Goal: Task Accomplishment & Management: Use online tool/utility

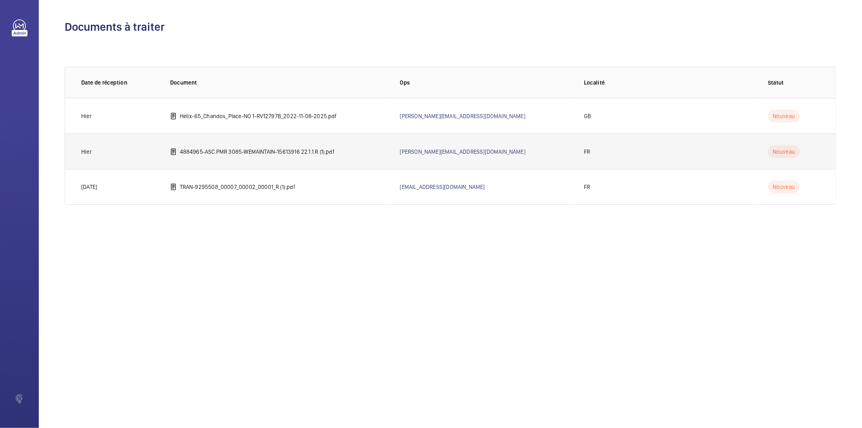
click at [285, 148] on p "4884965-ASC.PMR 3085-WEMAINTAIN-15613916 22.1.1.R (1).pdf" at bounding box center [257, 152] width 155 height 8
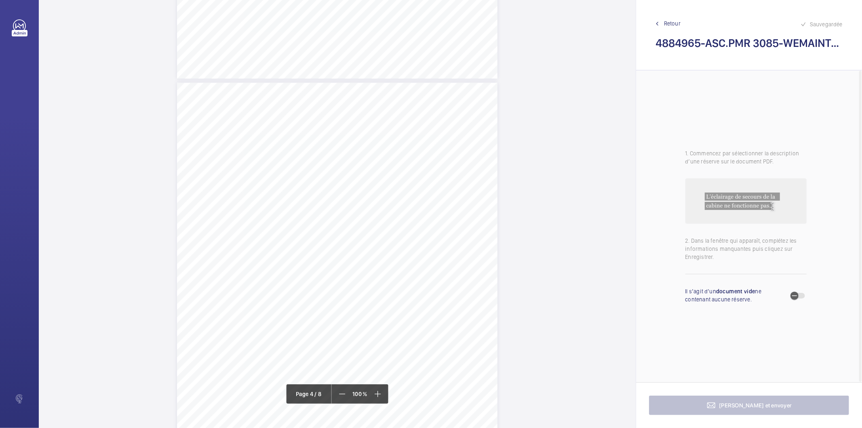
scroll to position [1393, 0]
drag, startPoint x: 263, startPoint y: 156, endPoint x: 326, endPoint y: 163, distance: 63.1
click at [326, 163] on div "Périmètre vérifié dans le rapport | VERSAILLES RIVE DROITE ÉQUIPEMENT(S) VÉRIFI…" at bounding box center [337, 221] width 321 height 454
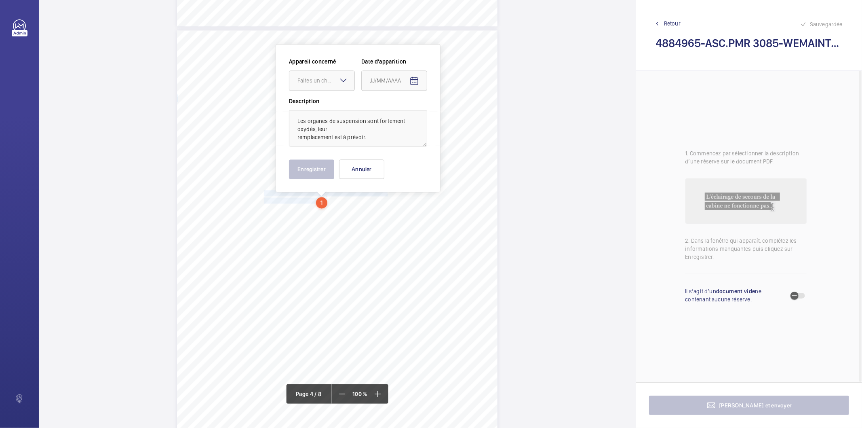
scroll to position [1351, 0]
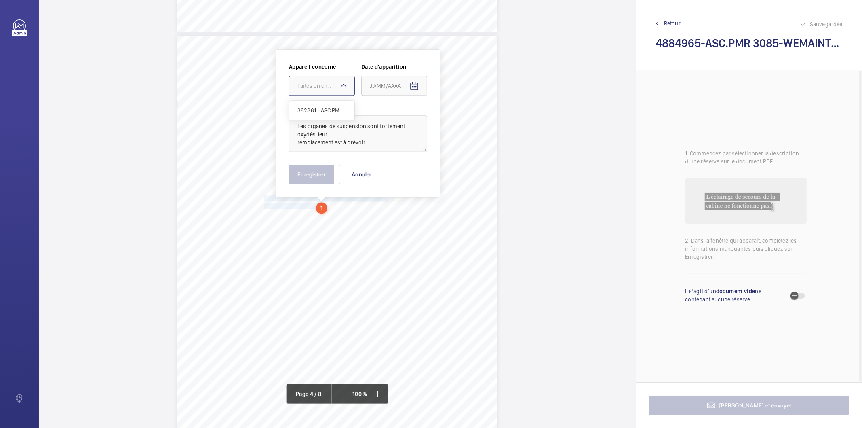
click at [330, 86] on div "Faites un choix" at bounding box center [326, 86] width 57 height 8
click at [332, 107] on span "382861 - ASC.PMR 3085" at bounding box center [322, 110] width 49 height 8
click at [414, 85] on mat-icon "Open calendar" at bounding box center [415, 86] width 10 height 10
click at [405, 116] on span "Choose month and year" at bounding box center [387, 117] width 40 height 19
click at [411, 221] on span "2023" at bounding box center [407, 224] width 25 height 15
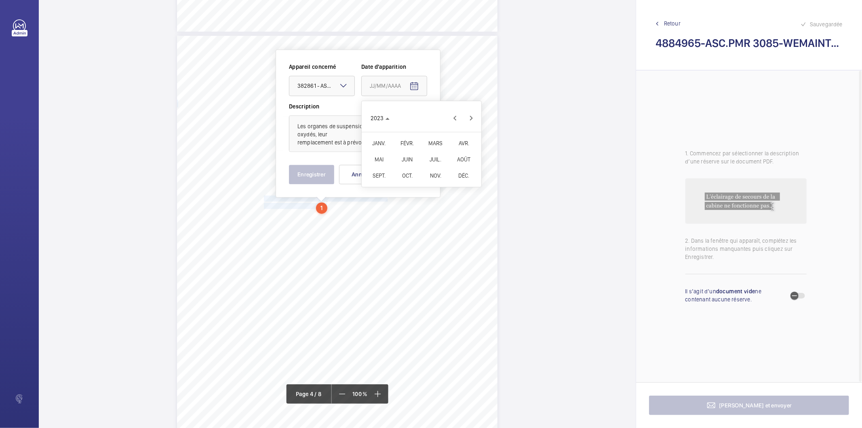
click at [412, 176] on span "OCT." at bounding box center [407, 175] width 25 height 15
click at [373, 233] on span "30" at bounding box center [373, 232] width 15 height 15
type input "30/10/2023"
click at [321, 179] on button "Enregistrer" at bounding box center [311, 174] width 45 height 19
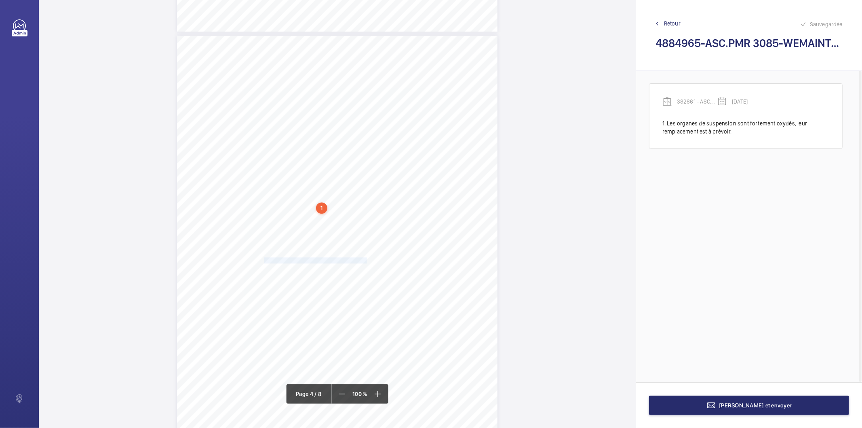
drag, startPoint x: 264, startPoint y: 260, endPoint x: 365, endPoint y: 260, distance: 101.5
click at [365, 260] on span "L'éclairage de la machinerie ne fonctionne pas." at bounding box center [316, 260] width 105 height 5
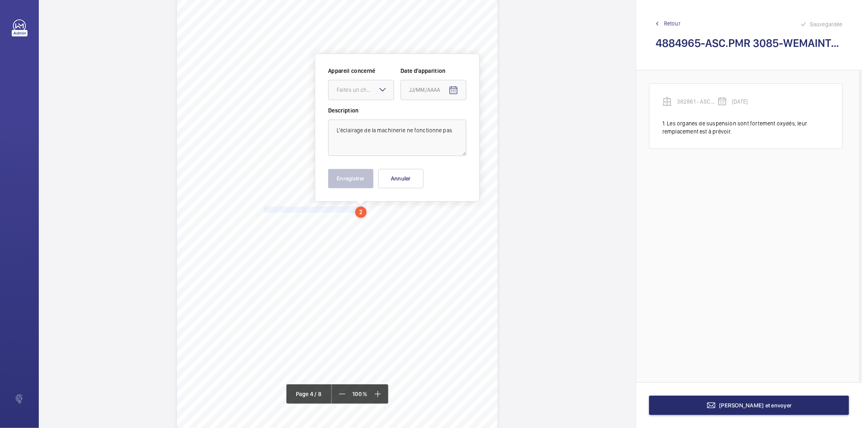
scroll to position [1405, 0]
click at [366, 91] on div at bounding box center [361, 85] width 65 height 19
click at [366, 112] on span "382861 - ASC.PMR 3085" at bounding box center [361, 111] width 49 height 8
click at [455, 86] on mat-icon "Open calendar" at bounding box center [454, 87] width 10 height 10
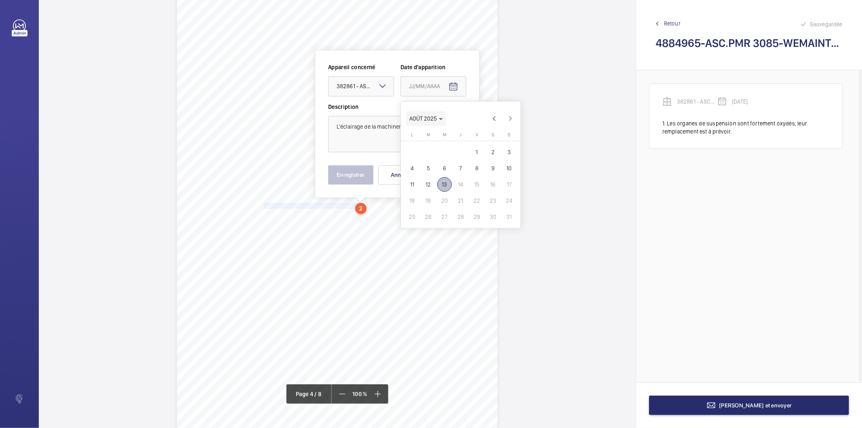
drag, startPoint x: 438, startPoint y: 116, endPoint x: 445, endPoint y: 127, distance: 12.7
click at [439, 118] on span "AOÛT 2025" at bounding box center [427, 118] width 34 height 6
click at [450, 223] on span "2023" at bounding box center [446, 224] width 25 height 15
click at [445, 176] on span "OCT." at bounding box center [446, 176] width 25 height 15
click at [414, 234] on span "30" at bounding box center [412, 233] width 15 height 15
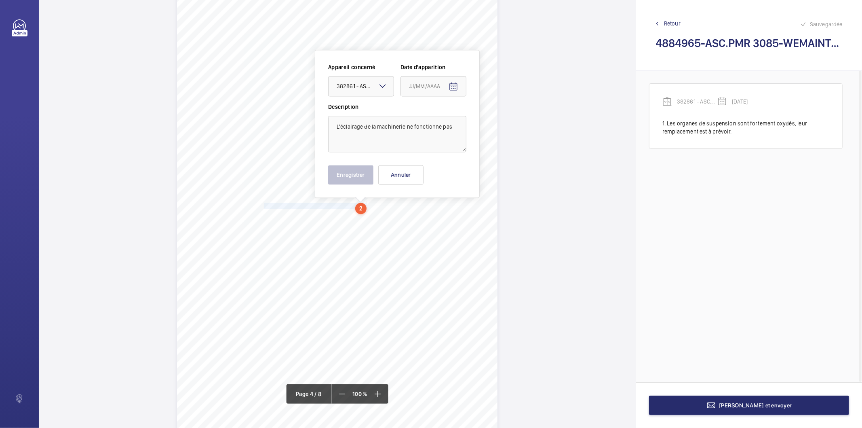
type input "30/10/2023"
click at [353, 169] on button "Enregistrer" at bounding box center [350, 174] width 45 height 19
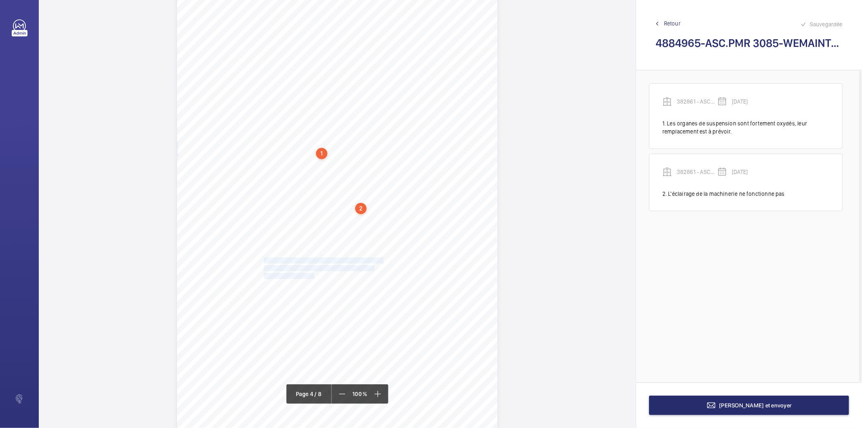
drag, startPoint x: 263, startPoint y: 260, endPoint x: 313, endPoint y: 275, distance: 51.9
click at [313, 275] on div "Périmètre vérifié dans le rapport | VERSAILLES RIVE DROITE ÉQUIPEMENT(S) VÉRIFI…" at bounding box center [337, 208] width 321 height 454
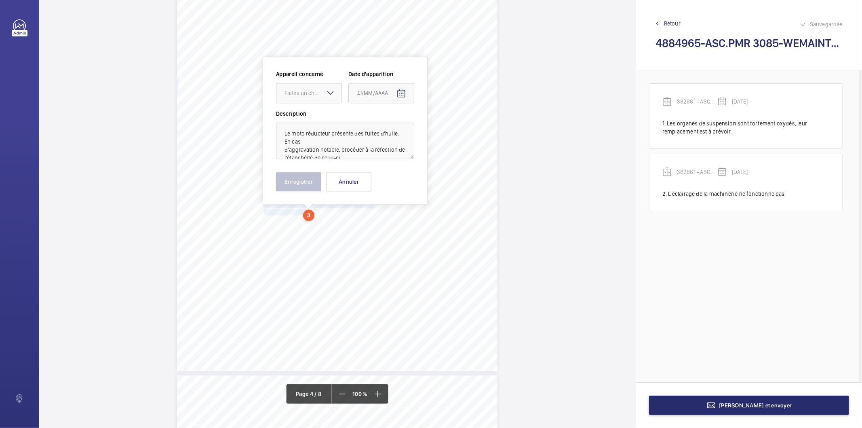
scroll to position [1476, 0]
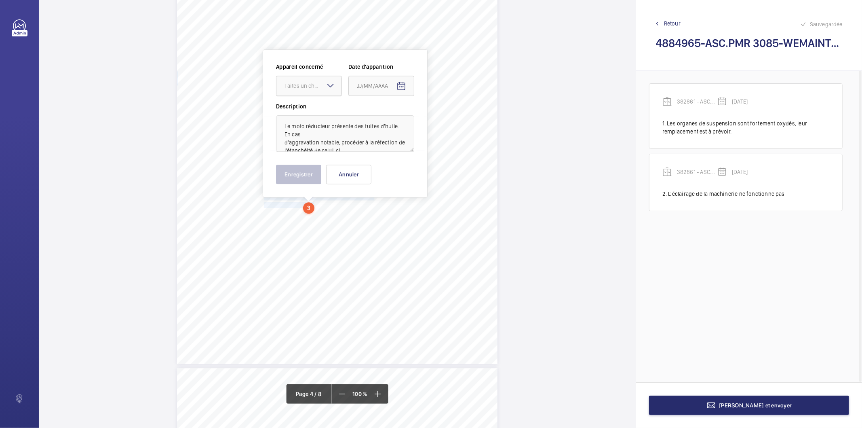
click at [307, 81] on div at bounding box center [309, 85] width 65 height 19
click at [309, 106] on span "382861 - ASC.PMR 3085" at bounding box center [309, 110] width 49 height 8
click at [402, 84] on mat-icon "Open calendar" at bounding box center [402, 86] width 10 height 10
click at [390, 118] on icon "Choose month and year" at bounding box center [389, 119] width 4 height 2
click at [402, 225] on span "2023" at bounding box center [394, 224] width 25 height 15
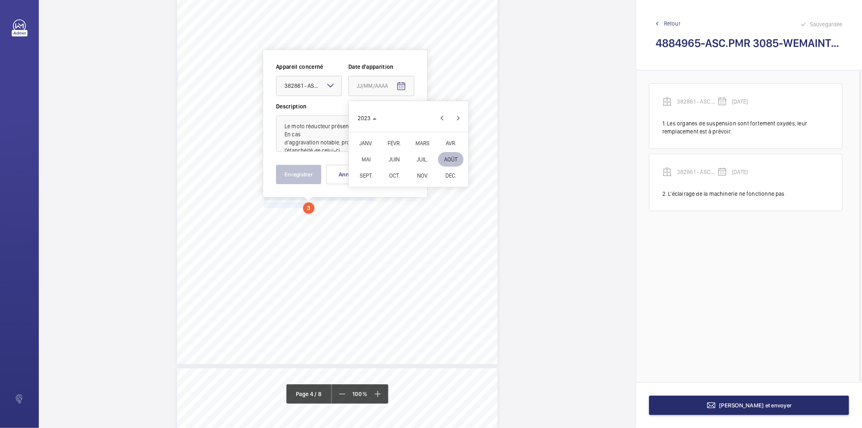
click at [393, 176] on span "OCT." at bounding box center [394, 175] width 25 height 15
click at [363, 233] on span "30" at bounding box center [360, 232] width 15 height 15
type input "30/10/2023"
click at [310, 175] on button "Enregistrer" at bounding box center [298, 174] width 45 height 19
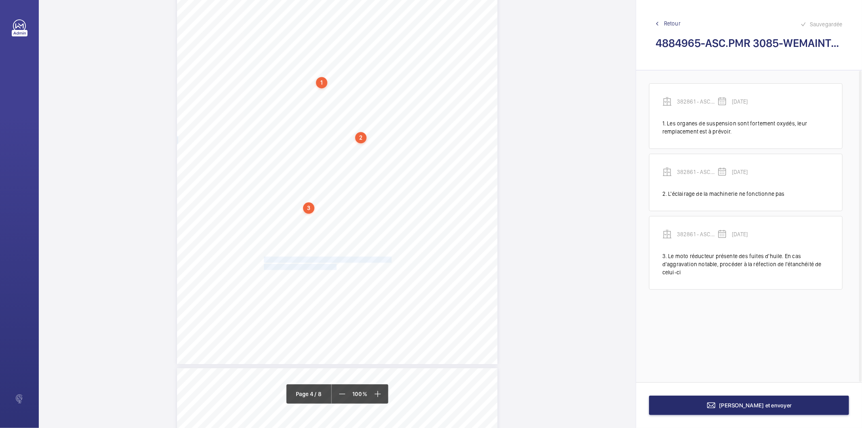
drag, startPoint x: 263, startPoint y: 258, endPoint x: 336, endPoint y: 264, distance: 73.1
click at [336, 264] on div "Périmètre vérifié dans le rapport | VERSAILLES RIVE DROITE ÉQUIPEMENT(S) VÉRIFI…" at bounding box center [337, 137] width 321 height 454
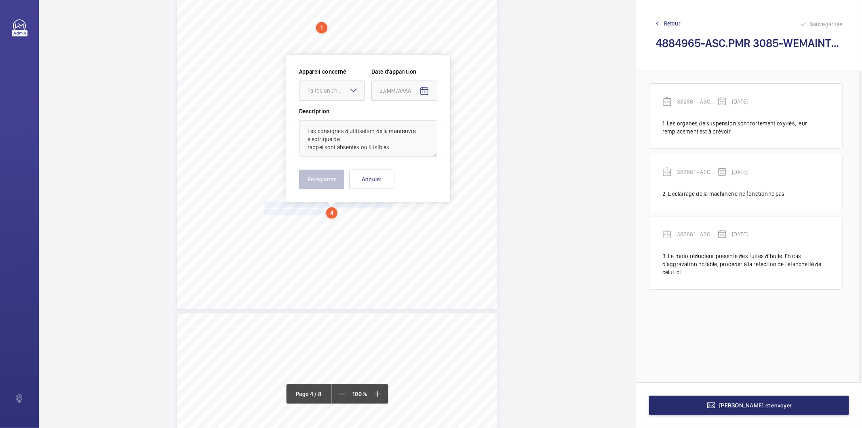
scroll to position [1535, 0]
click at [313, 82] on div "Faites un choix" at bounding box center [336, 86] width 57 height 8
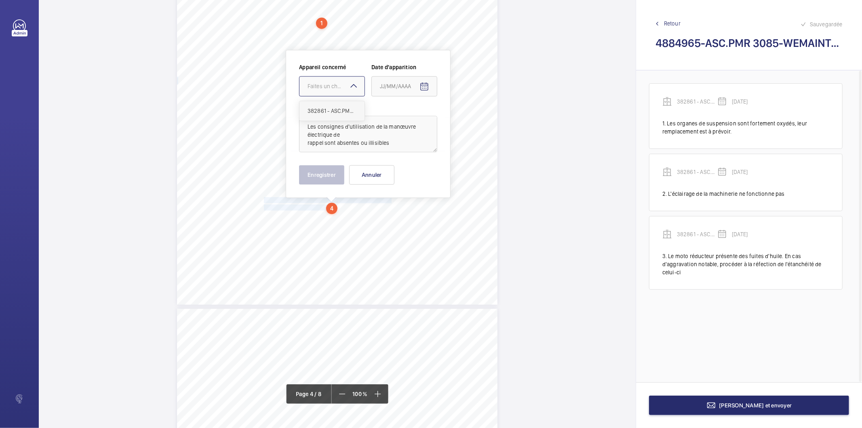
click at [323, 110] on span "382861 - ASC.PMR 3085" at bounding box center [332, 111] width 49 height 8
click at [422, 87] on mat-icon "Open calendar" at bounding box center [425, 87] width 10 height 10
click at [414, 118] on span "Choose month and year" at bounding box center [397, 117] width 40 height 19
click at [420, 224] on span "2023" at bounding box center [417, 224] width 25 height 15
click at [414, 176] on span "OCT." at bounding box center [417, 175] width 25 height 15
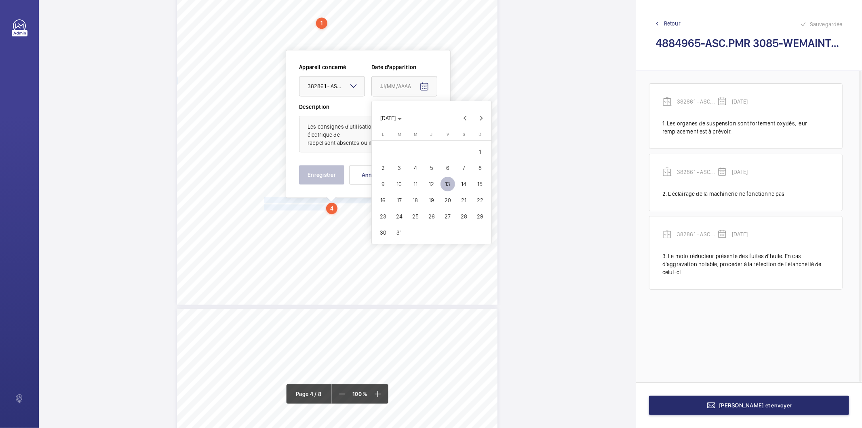
click at [384, 231] on span "30" at bounding box center [383, 232] width 15 height 15
type input "30/10/2023"
click at [314, 177] on button "Enregistrer" at bounding box center [321, 174] width 45 height 19
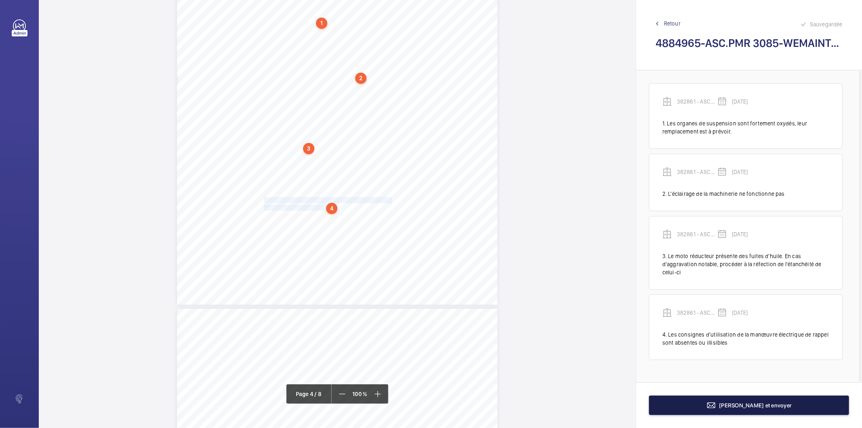
click at [670, 412] on button "Terminer et envoyer" at bounding box center [749, 404] width 200 height 19
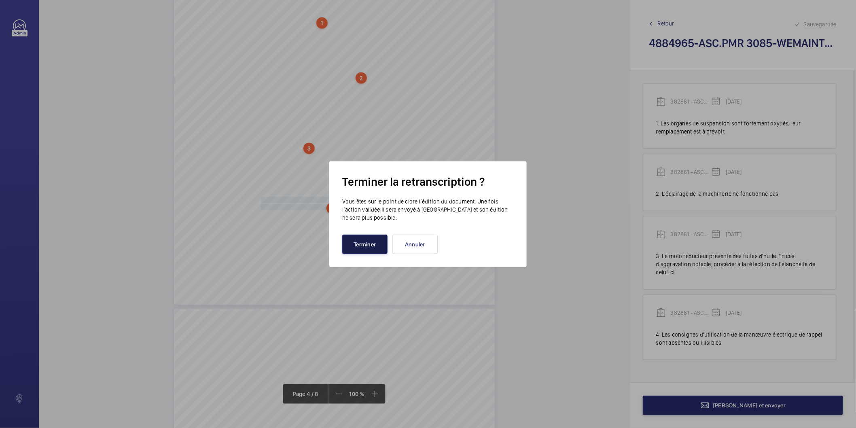
click at [373, 249] on button "Terminer" at bounding box center [364, 244] width 45 height 19
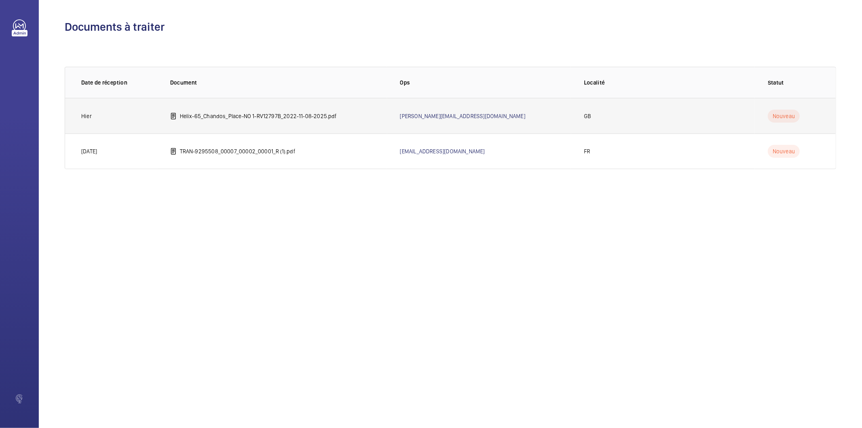
click at [320, 116] on p "Helix-65_Chandos_Place-NO 1-RV12797B_2022-11-08-2025.pdf" at bounding box center [258, 116] width 157 height 8
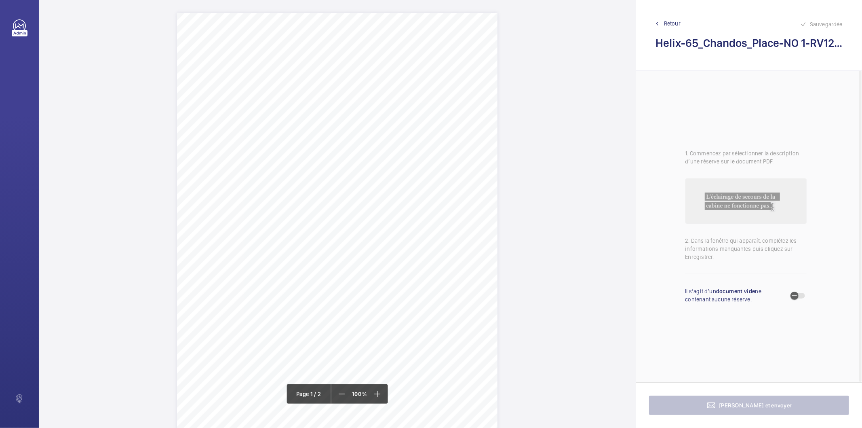
drag, startPoint x: 248, startPoint y: 76, endPoint x: 386, endPoint y: 83, distance: 138.1
click at [386, 83] on div "Lift Report Lifting Operations & Lifting Equipment Regulation 1998 Provision & …" at bounding box center [337, 240] width 321 height 454
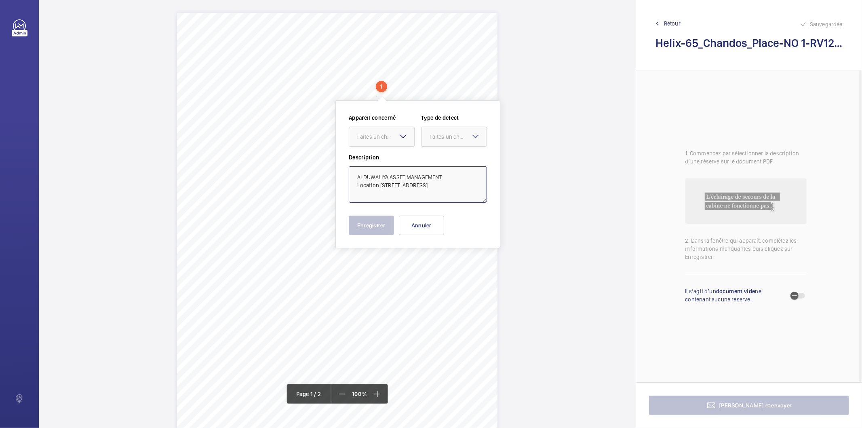
drag, startPoint x: 377, startPoint y: 186, endPoint x: 448, endPoint y: 178, distance: 71.6
click at [448, 178] on textarea "ALDUWALIYA ASSET MANAGEMENT Location 62-65 CHANDOS PLACE, COVENT GARDEN, LONDON…" at bounding box center [418, 184] width 138 height 36
type textarea "ALDUWALIYA ASSET MANAGEMENT 62-65 CHANDOS PLACE, COVENT GARDEN, LONDON, WC2N 4HG"
click at [417, 220] on button "Annuler" at bounding box center [421, 225] width 45 height 19
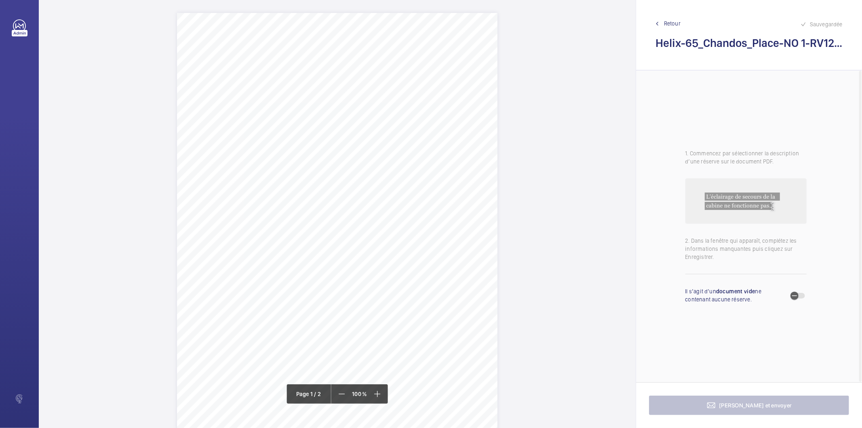
click at [410, 222] on div "Lift Report Lifting Operations & Lifting Equipment Regulation 1998 Provision & …" at bounding box center [337, 240] width 321 height 454
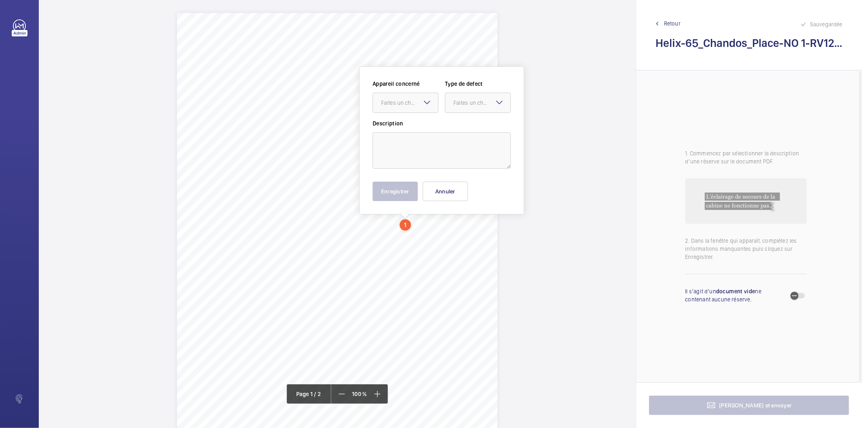
scroll to position [17, 0]
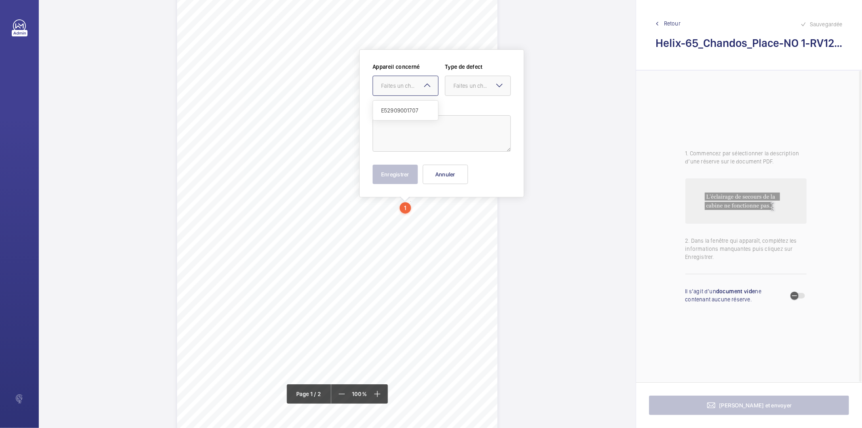
click at [423, 90] on div "Faites un choix E52909001707" at bounding box center [406, 86] width 66 height 20
click at [416, 247] on div "Lift Report Lifting Operations & Lifting Equipment Regulation 1998 Provision & …" at bounding box center [337, 223] width 321 height 454
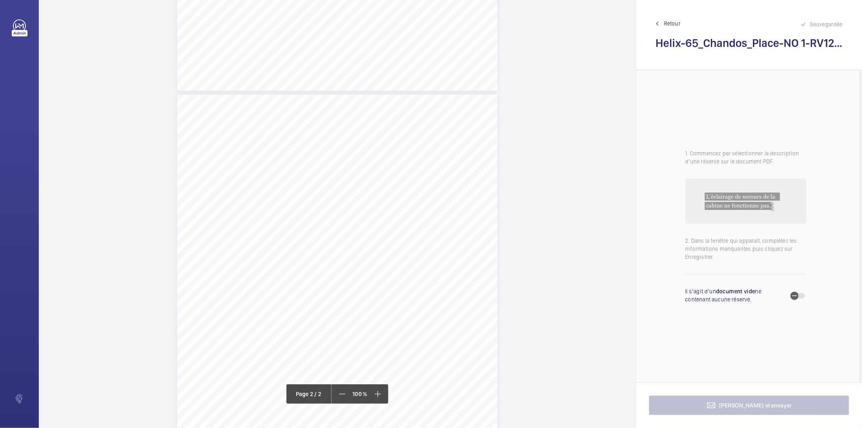
scroll to position [376, 0]
drag, startPoint x: 328, startPoint y: 216, endPoint x: 365, endPoint y: 216, distance: 36.8
click at [365, 216] on span "Car top begrimed." at bounding box center [351, 215] width 43 height 5
drag, startPoint x: 366, startPoint y: 83, endPoint x: 366, endPoint y: 98, distance: 14.6
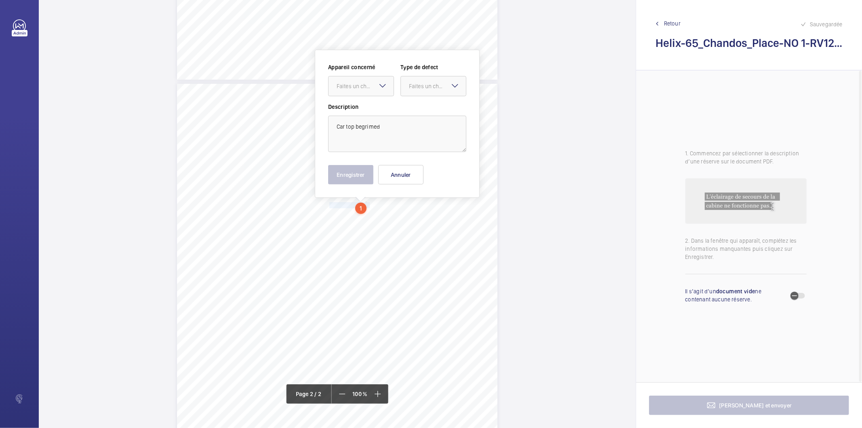
click at [366, 84] on div "Faites un choix" at bounding box center [365, 86] width 57 height 8
click at [363, 112] on span "E52909001707" at bounding box center [361, 111] width 49 height 8
click at [416, 88] on div "Faites un choix" at bounding box center [437, 86] width 57 height 8
drag, startPoint x: 415, startPoint y: 111, endPoint x: 414, endPoint y: 118, distance: 6.9
click at [415, 116] on div "Standard" at bounding box center [433, 111] width 65 height 20
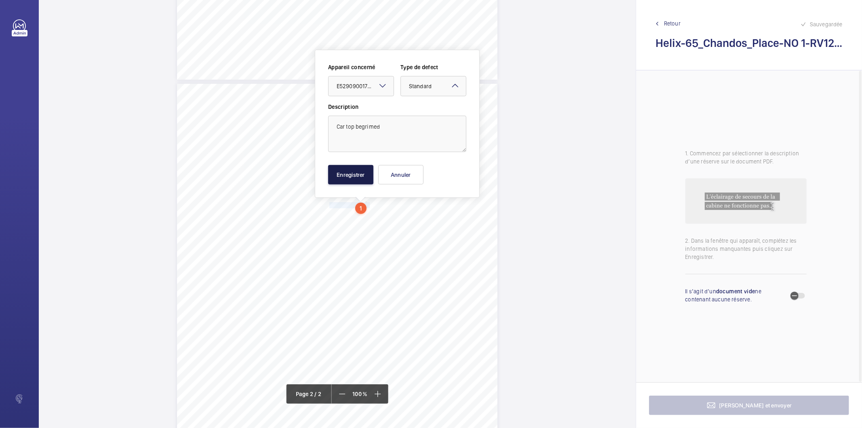
click at [367, 174] on button "Enregistrer" at bounding box center [350, 174] width 45 height 19
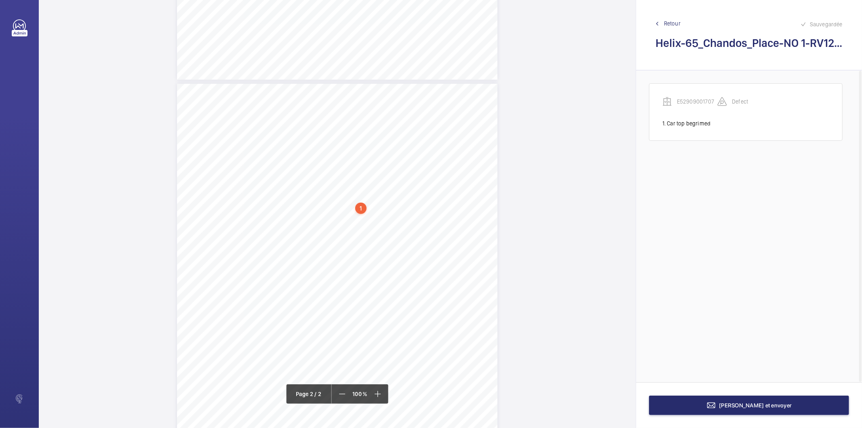
click at [365, 210] on div "1" at bounding box center [360, 208] width 11 height 11
click at [352, 154] on div "E52909001707" at bounding box center [362, 152] width 69 height 8
copy div "E52909001707"
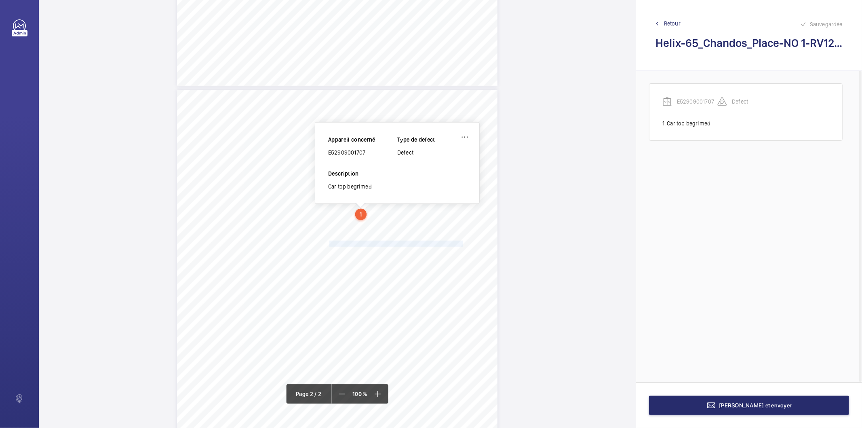
drag, startPoint x: 328, startPoint y: 242, endPoint x: 450, endPoint y: 242, distance: 121.3
click at [450, 242] on span "The pit controller down modes of operation are incorrect." at bounding box center [398, 243] width 136 height 5
click at [440, 241] on span "The pit controller down modes of operation are incorrect." at bounding box center [398, 243] width 136 height 5
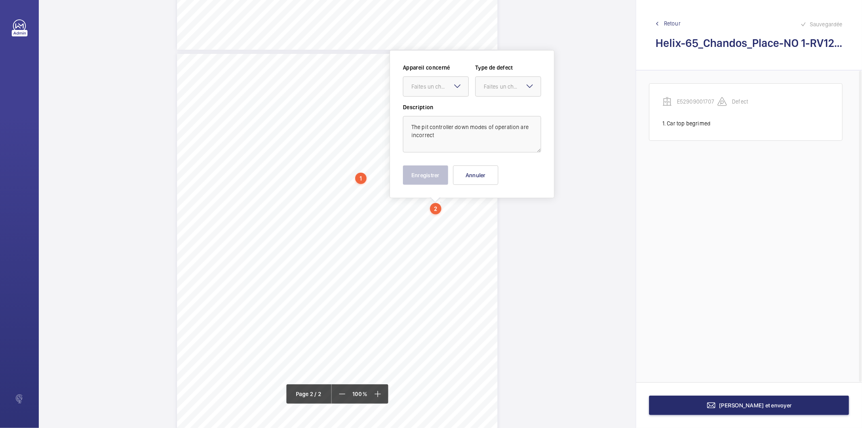
scroll to position [418, 0]
click at [433, 80] on div at bounding box center [436, 85] width 65 height 19
click at [426, 109] on span "E52909001707" at bounding box center [436, 110] width 49 height 8
click at [516, 85] on div "Faites un choix" at bounding box center [512, 86] width 57 height 8
click at [491, 170] on span "Recommandation" at bounding box center [508, 170] width 49 height 8
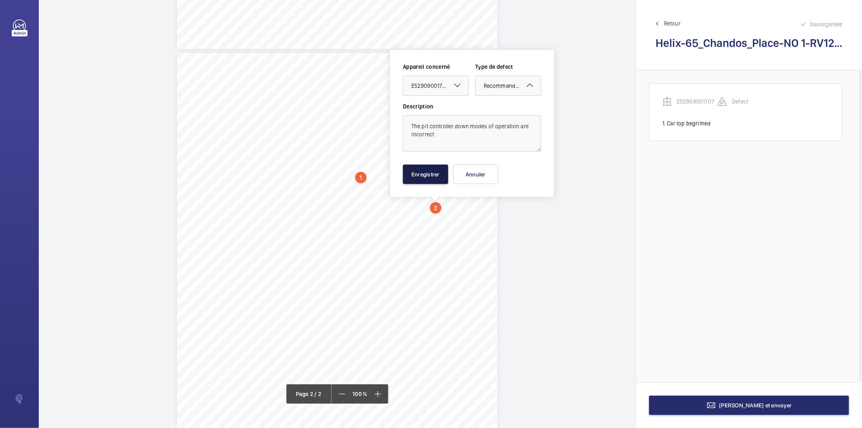
click at [411, 177] on button "Enregistrer" at bounding box center [425, 174] width 45 height 19
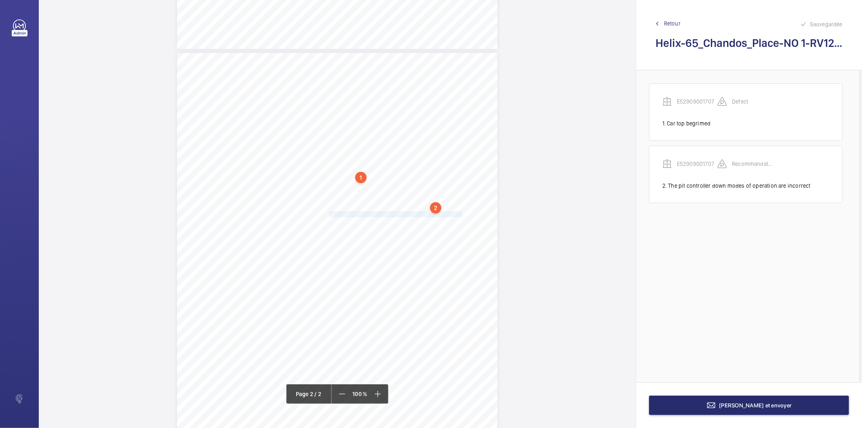
drag, startPoint x: 329, startPoint y: 215, endPoint x: 449, endPoint y: 214, distance: 120.1
click at [449, 214] on span "There is excess oil on the pit floor, this should be cleaned." at bounding box center [397, 213] width 135 height 5
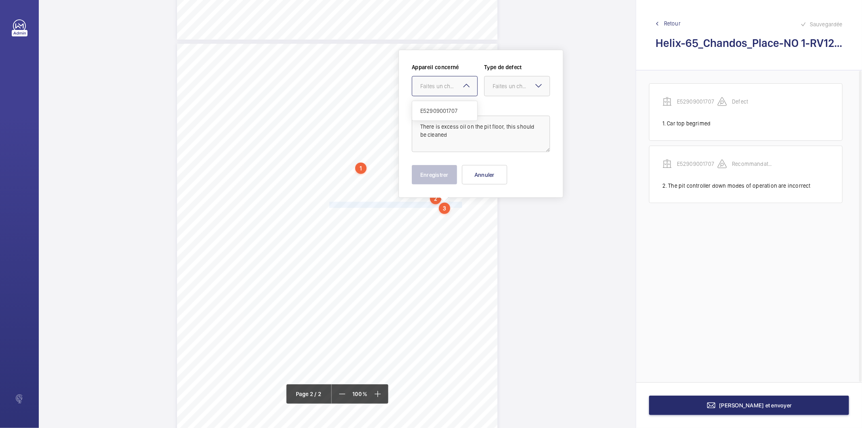
click at [448, 95] on div "Faites un choix" at bounding box center [445, 86] width 66 height 20
click at [443, 112] on span "E52909001707" at bounding box center [445, 111] width 49 height 8
drag, startPoint x: 494, startPoint y: 83, endPoint x: 502, endPoint y: 137, distance: 54.8
click at [495, 83] on div "Faites un choix" at bounding box center [521, 86] width 57 height 8
drag, startPoint x: 497, startPoint y: 172, endPoint x: 464, endPoint y: 175, distance: 33.0
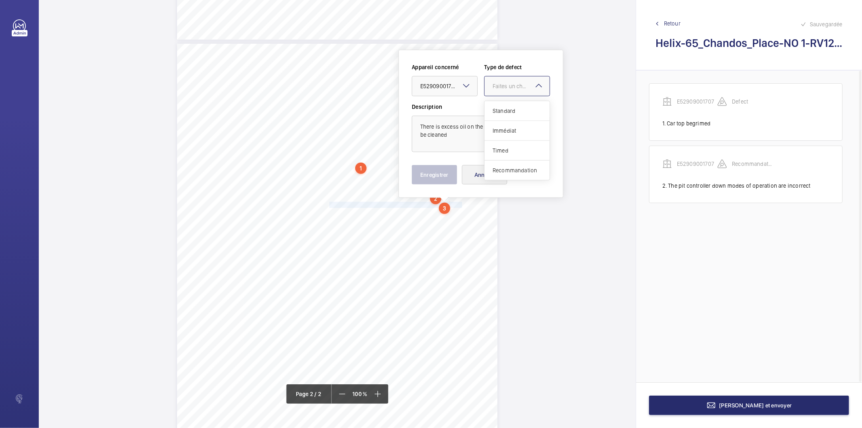
click at [495, 172] on span "Recommandation" at bounding box center [517, 170] width 49 height 8
click at [411, 181] on div "Appareil concerné Faites un choix × E52909001707 × Type de defect Faites un cho…" at bounding box center [481, 124] width 165 height 148
click at [430, 175] on button "Enregistrer" at bounding box center [434, 174] width 45 height 19
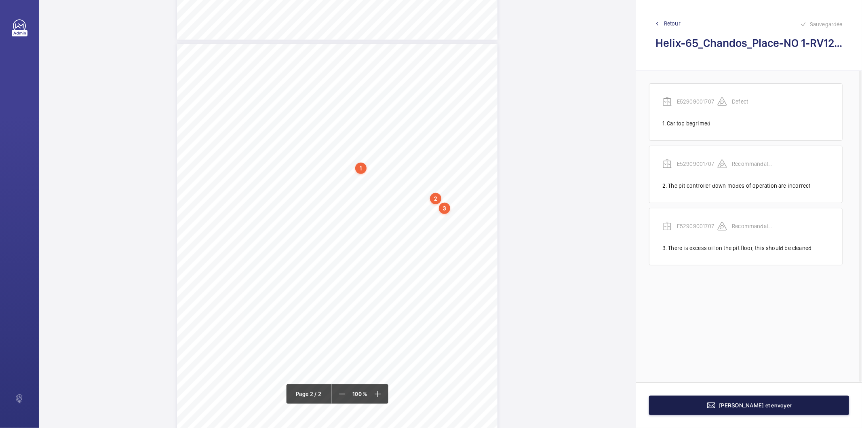
click at [684, 405] on button "Terminer et envoyer" at bounding box center [749, 404] width 200 height 19
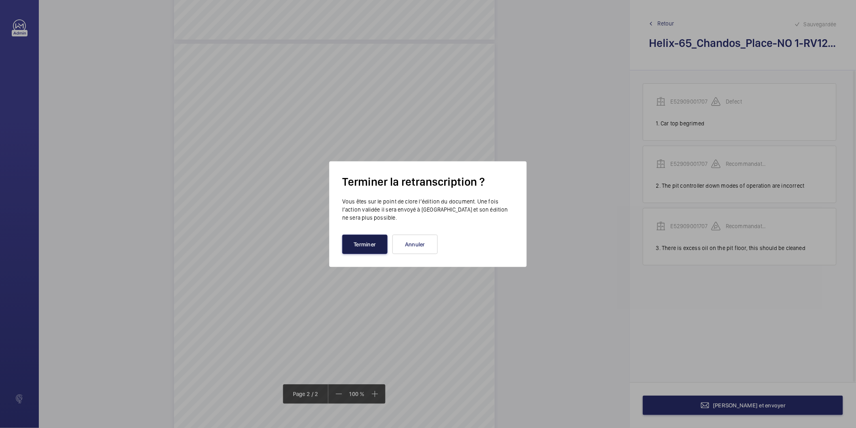
click at [376, 245] on button "Terminer" at bounding box center [364, 244] width 45 height 19
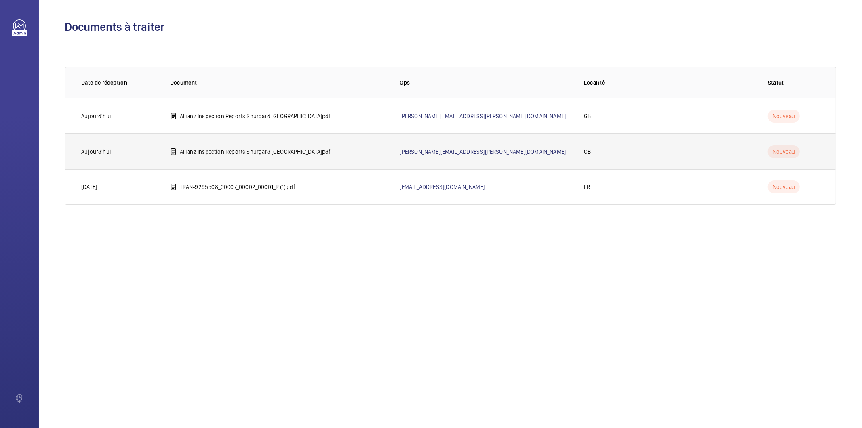
click at [230, 153] on p "Allianz Inspection Reports Shurgard [GEOGRAPHIC_DATA]pdf" at bounding box center [255, 152] width 151 height 8
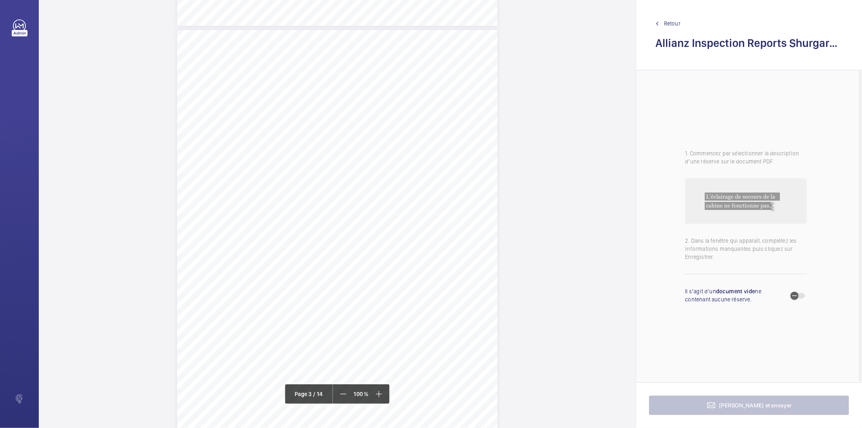
click at [455, 188] on div "Lift Report Lifting Operations & Lifting Equipment Regulation 1998 Provision & …" at bounding box center [337, 257] width 321 height 454
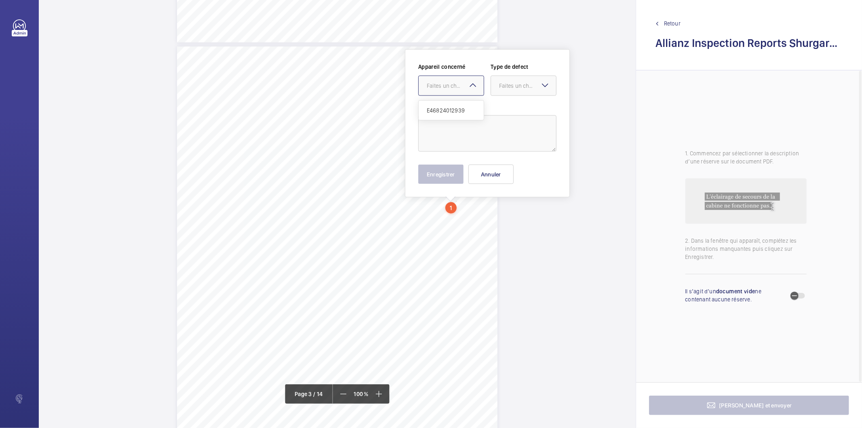
click at [452, 78] on div at bounding box center [451, 85] width 65 height 19
click at [446, 258] on div "Lift Report Lifting Operations & Lifting Equipment Regulation 1998 Provision & …" at bounding box center [337, 274] width 321 height 454
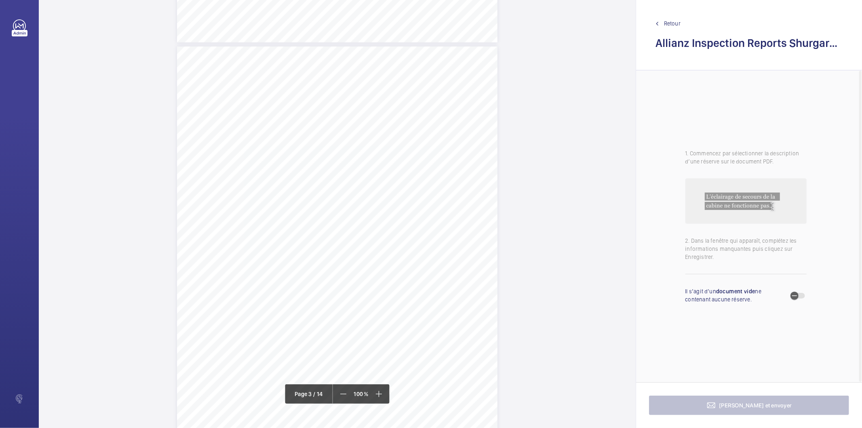
drag, startPoint x: 255, startPoint y: 127, endPoint x: 360, endPoint y: 134, distance: 105.8
click at [360, 134] on div "Lift Report Lifting Operations & Lifting Equipment Regulation 1998 Provision & …" at bounding box center [337, 274] width 321 height 454
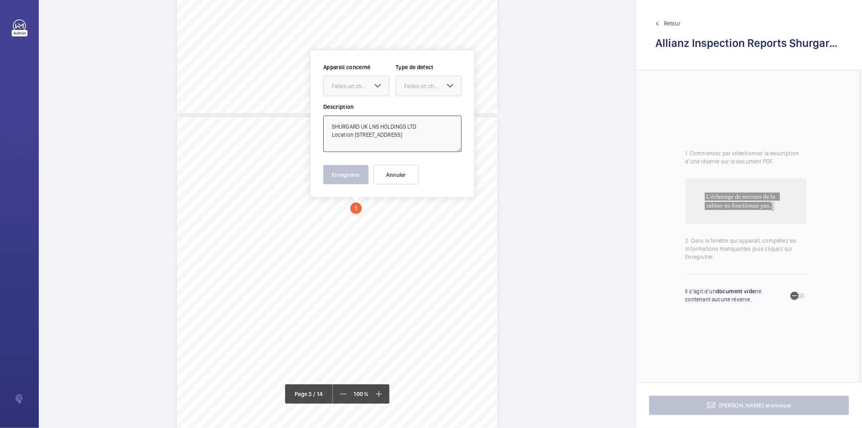
click at [375, 142] on textarea "SHURGARD UK LNS HOLDINGS LTD Location LOK N STORE, 7A FUTURA PARK, IPSWICH, IP3…" at bounding box center [392, 134] width 138 height 36
drag, startPoint x: 356, startPoint y: 133, endPoint x: 313, endPoint y: 134, distance: 42.5
click at [313, 134] on div "Appareil concerné Faites un choix Type de defect Faites un choix Description SH…" at bounding box center [392, 124] width 165 height 148
drag, startPoint x: 348, startPoint y: 144, endPoint x: 322, endPoint y: 125, distance: 32.1
click at [322, 125] on div "Appareil concerné Faites un choix Type de defect Faites un choix Description SH…" at bounding box center [392, 124] width 165 height 148
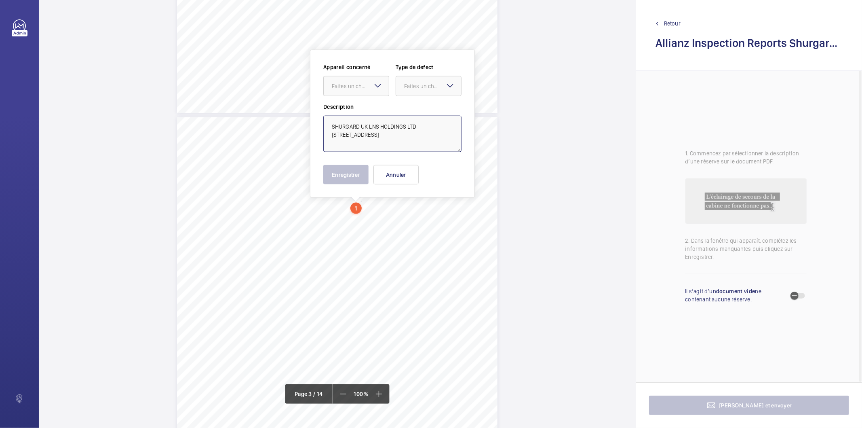
click at [422, 130] on textarea "SHURGARD UK LNS HOLDINGS LTD LOK N STORE, 7A FUTURA PARK, IPSWICH, IP3 9SQ" at bounding box center [392, 134] width 138 height 36
type textarea "SHURGARD UK LNS HOLDINGS LTD LOK N STORE, 7A FUTURA PARK, IPSWICH, IP3 9SQ"
click at [409, 175] on button "Annuler" at bounding box center [396, 174] width 45 height 19
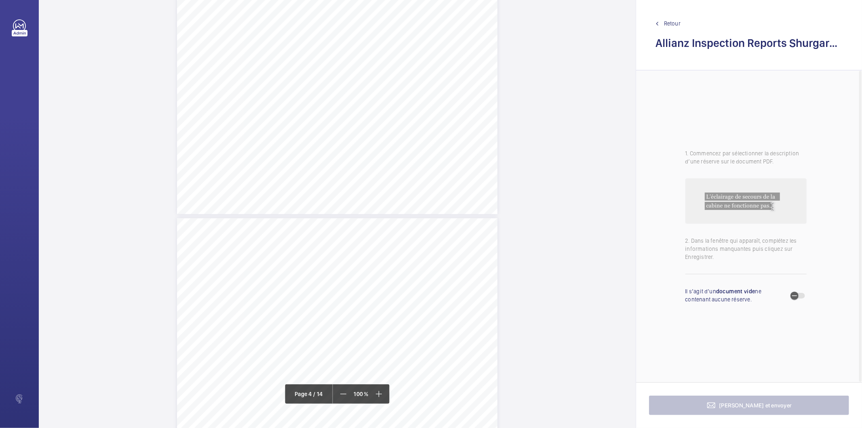
scroll to position [1305, 0]
drag, startPoint x: 336, startPoint y: 210, endPoint x: 364, endPoint y: 217, distance: 28.6
click at [364, 217] on div "Lift Report Lifting Operations & Lifting Equipment Regulation 1998 Provision & …" at bounding box center [337, 308] width 321 height 454
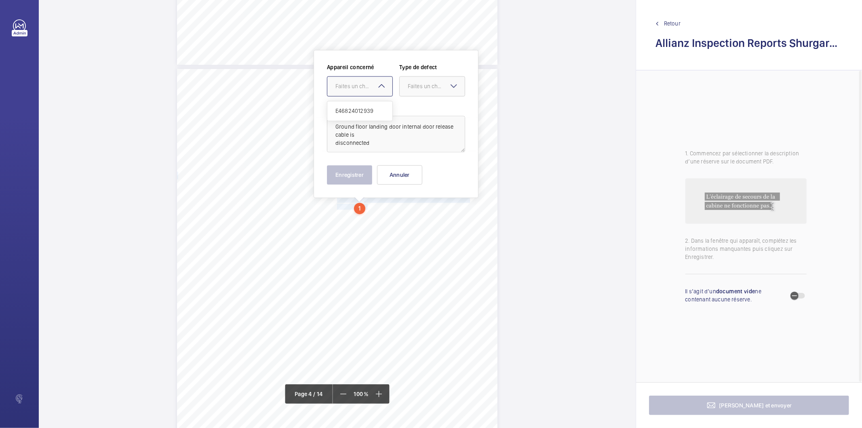
click at [369, 89] on div "Faites un choix" at bounding box center [364, 86] width 57 height 8
click at [365, 106] on div "E46824012939" at bounding box center [360, 110] width 65 height 19
click at [414, 89] on div "Faites un choix" at bounding box center [436, 86] width 57 height 8
click at [419, 108] on span "Standard" at bounding box center [432, 111] width 49 height 8
click at [363, 173] on button "Enregistrer" at bounding box center [349, 174] width 45 height 19
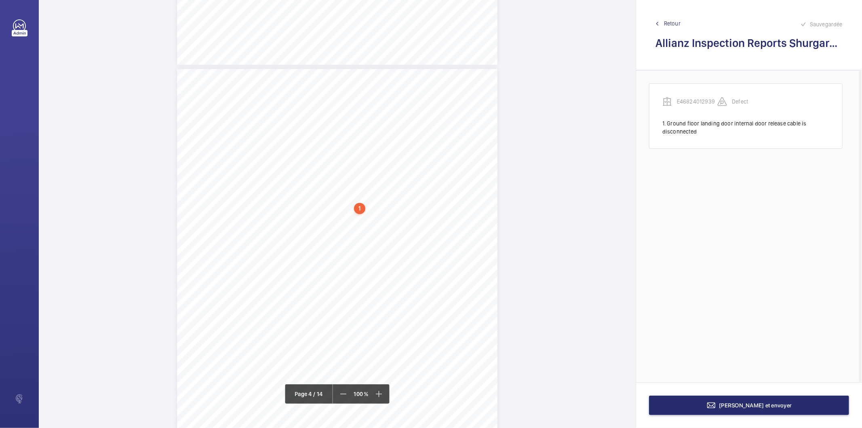
click at [336, 232] on div "Lift Report Lifting Operations & Lifting Equipment Regulation 1998 Provision & …" at bounding box center [337, 296] width 321 height 454
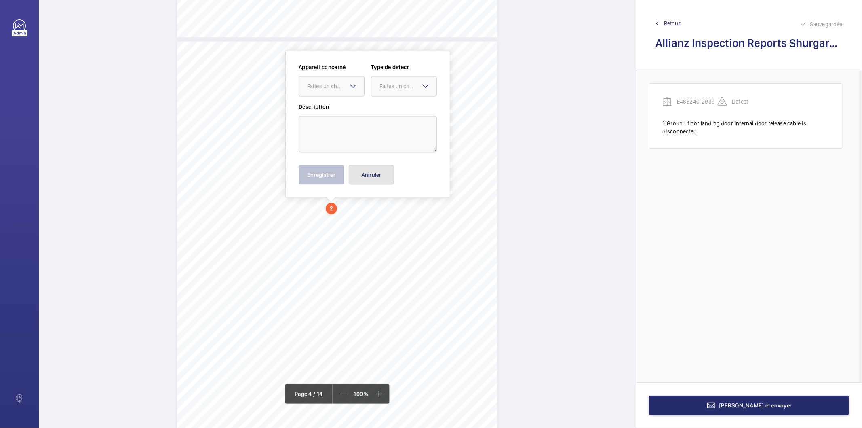
click at [375, 177] on button "Annuler" at bounding box center [371, 174] width 45 height 19
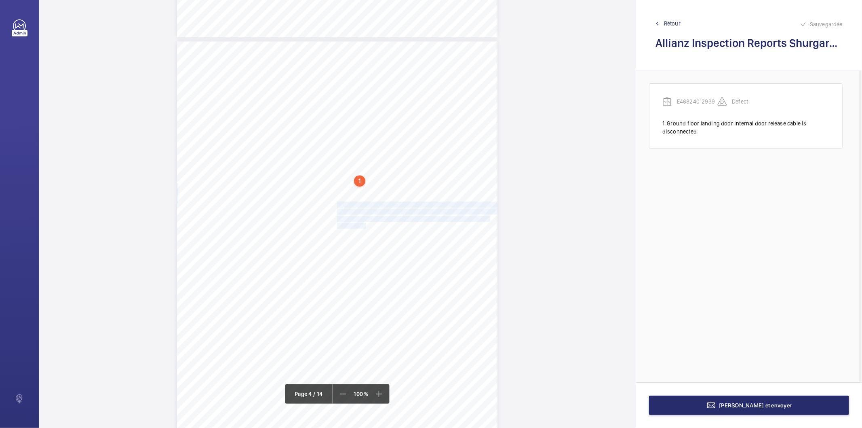
drag, startPoint x: 336, startPoint y: 203, endPoint x: 362, endPoint y: 222, distance: 32.4
click at [362, 222] on div "Lift Report Lifting Operations & Lifting Equipment Regulation 1998 Provision & …" at bounding box center [337, 268] width 321 height 454
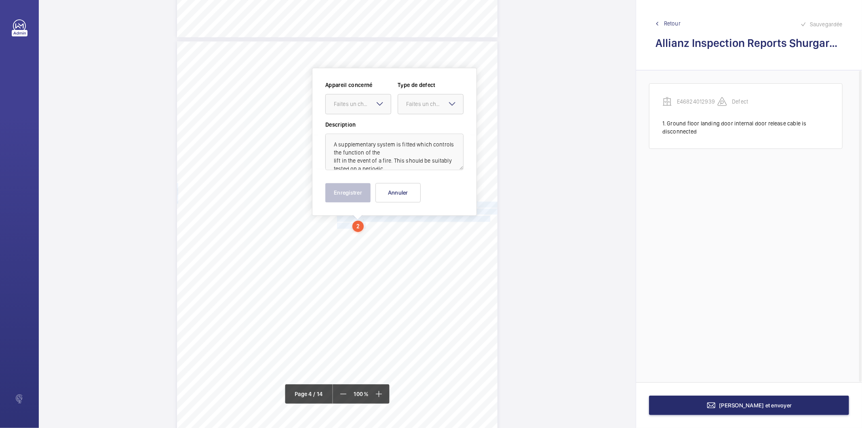
scroll to position [1363, 0]
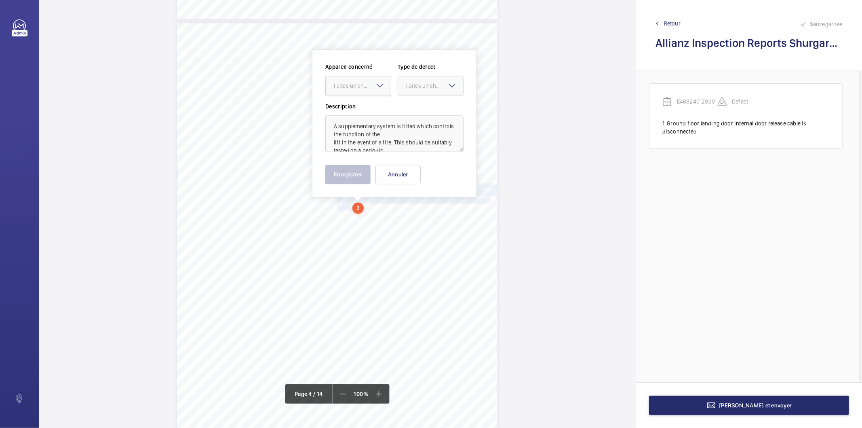
click at [355, 80] on div at bounding box center [358, 85] width 65 height 19
click at [353, 106] on span "E46824012939" at bounding box center [358, 110] width 49 height 8
click at [405, 91] on div at bounding box center [430, 85] width 65 height 19
click at [411, 107] on span "Standard" at bounding box center [430, 110] width 49 height 8
click at [406, 83] on span "Standard" at bounding box center [417, 85] width 23 height 6
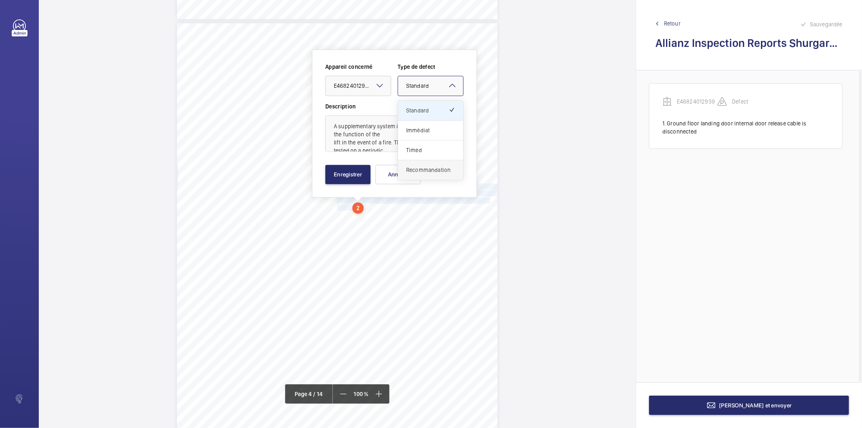
click at [410, 170] on span "Recommandation" at bounding box center [430, 170] width 49 height 8
click at [357, 177] on button "Enregistrer" at bounding box center [348, 174] width 45 height 19
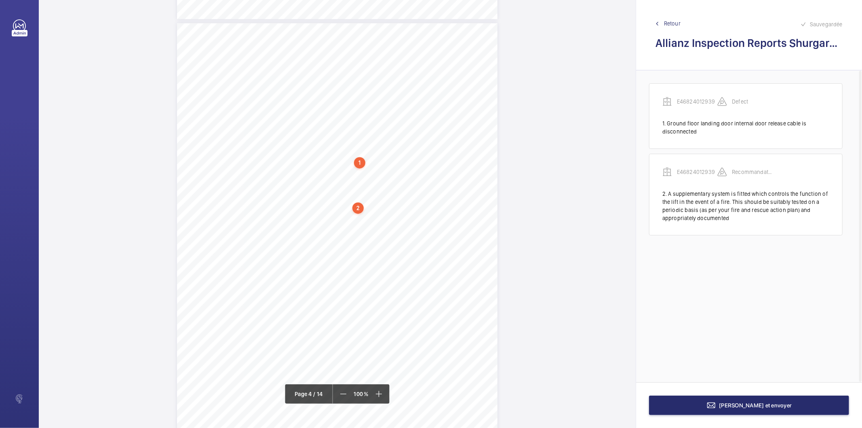
click at [359, 208] on div "2" at bounding box center [358, 207] width 11 height 11
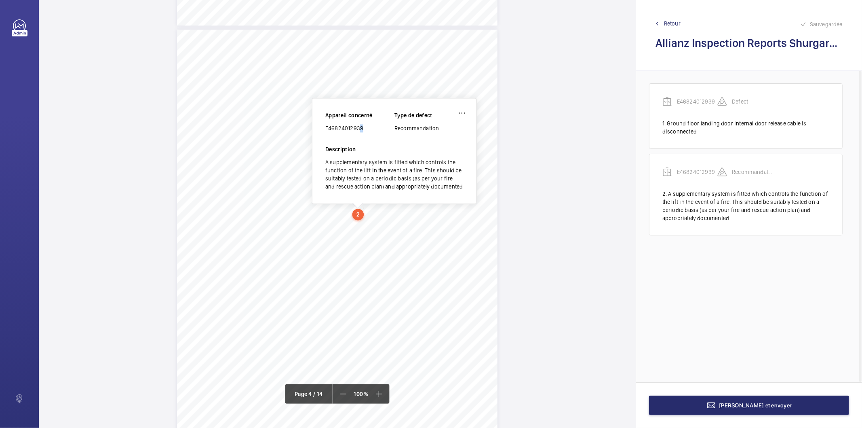
click at [357, 126] on div "E46824012939" at bounding box center [360, 128] width 69 height 8
copy div "E46824012939"
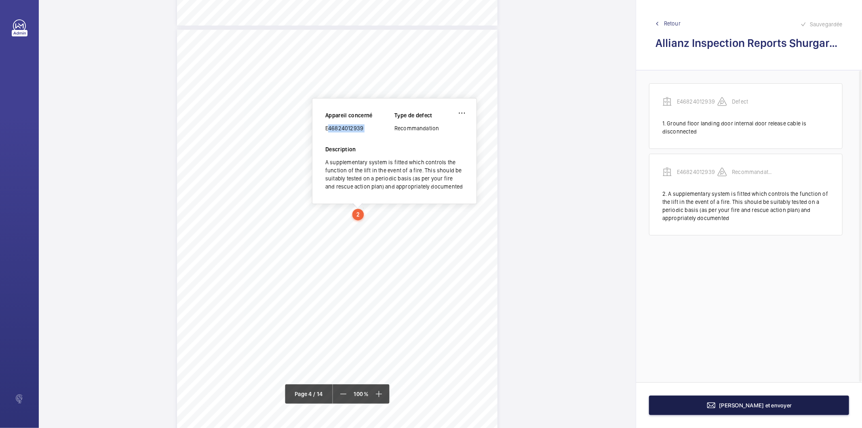
click at [728, 398] on button "Terminer et envoyer" at bounding box center [749, 404] width 200 height 19
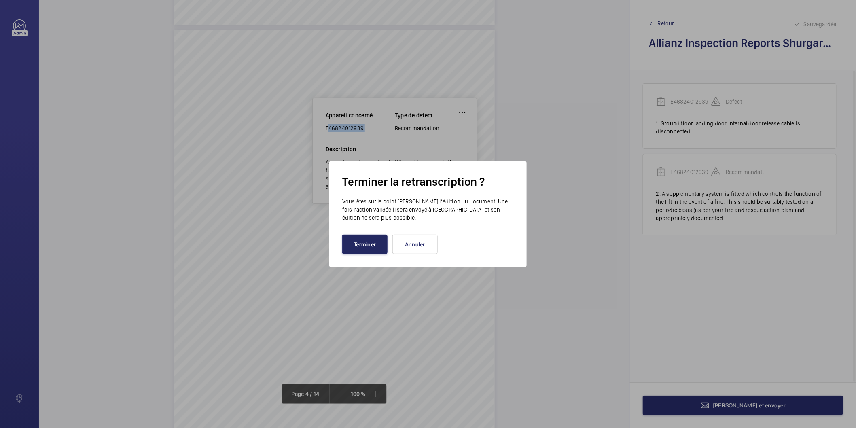
click at [363, 239] on button "Terminer" at bounding box center [364, 244] width 45 height 19
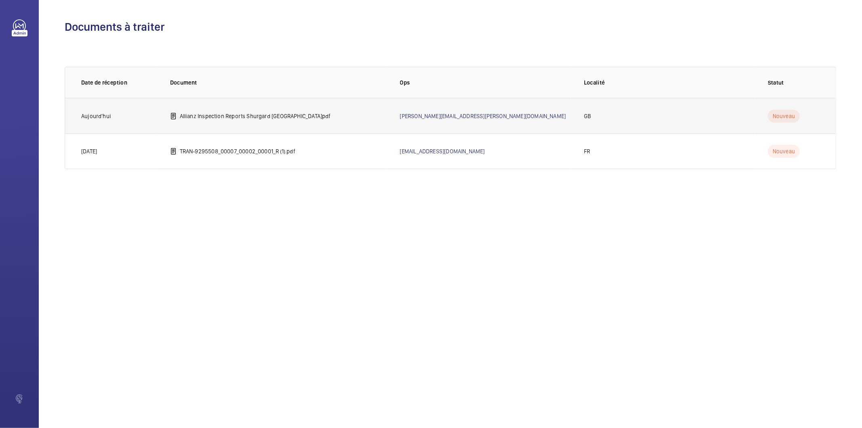
click at [274, 114] on p "Allianz Inspection Reports Shurgard Ipswich.pdf" at bounding box center [255, 116] width 151 height 8
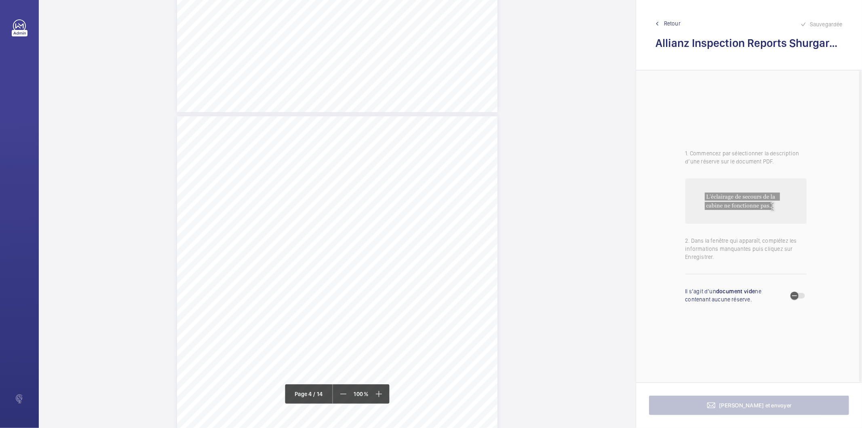
scroll to position [1303, 0]
click at [335, 213] on div "Lift Report Lifting Operations & Lifting Equipment Regulation 1998 Provision & …" at bounding box center [337, 310] width 321 height 454
click at [386, 180] on button "Annuler" at bounding box center [370, 174] width 45 height 19
click at [388, 174] on div "Lift Report Lifting Operations & Lifting Equipment Regulation 1998 Provision & …" at bounding box center [337, 302] width 321 height 454
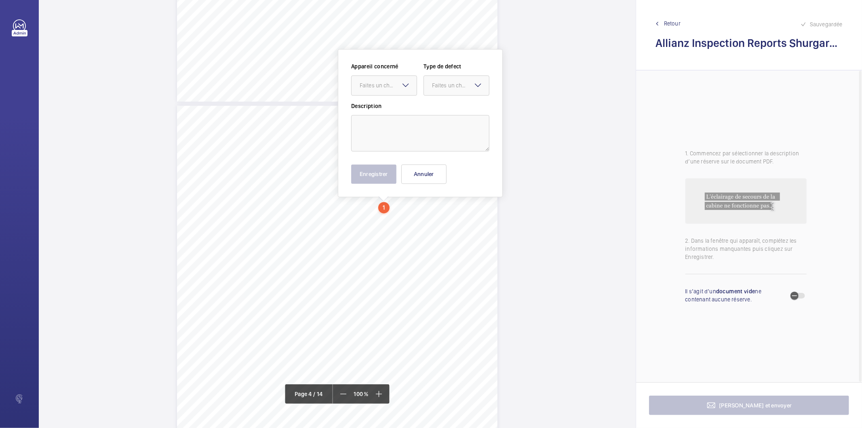
scroll to position [1280, 0]
click at [397, 91] on div at bounding box center [384, 85] width 65 height 19
click at [442, 270] on span "A supplementary system is fitted which controls the function of the" at bounding box center [416, 269] width 159 height 5
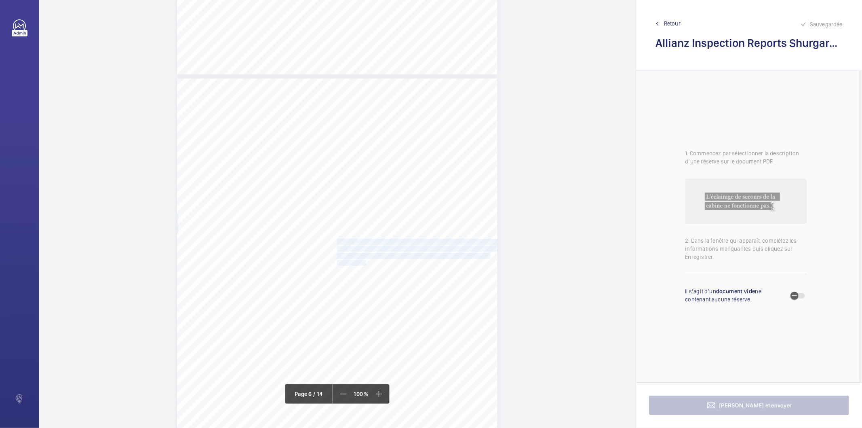
drag, startPoint x: 336, startPoint y: 240, endPoint x: 363, endPoint y: 260, distance: 33.2
click at [363, 260] on div "Lift Report Lifting Operations & Lifting Equipment Regulation 1998 Provision & …" at bounding box center [337, 305] width 321 height 454
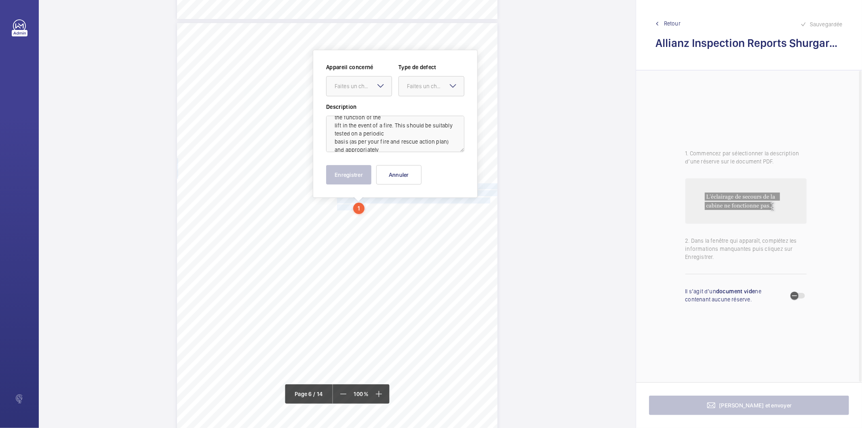
scroll to position [34, 0]
click at [375, 87] on div "Faites un choix" at bounding box center [363, 86] width 57 height 8
click at [370, 107] on span "E46824012940" at bounding box center [359, 111] width 49 height 8
click at [407, 87] on div "Faites un choix" at bounding box center [435, 86] width 57 height 8
click at [418, 169] on span "Recommandation" at bounding box center [431, 170] width 49 height 8
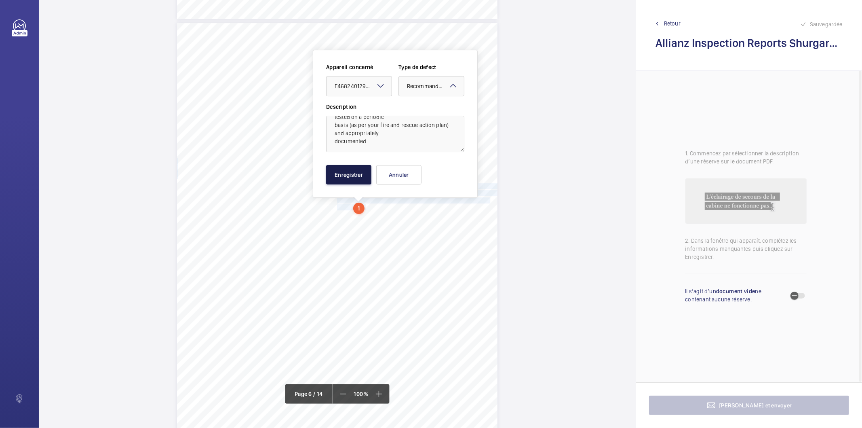
click at [357, 167] on button "Enregistrer" at bounding box center [348, 174] width 45 height 19
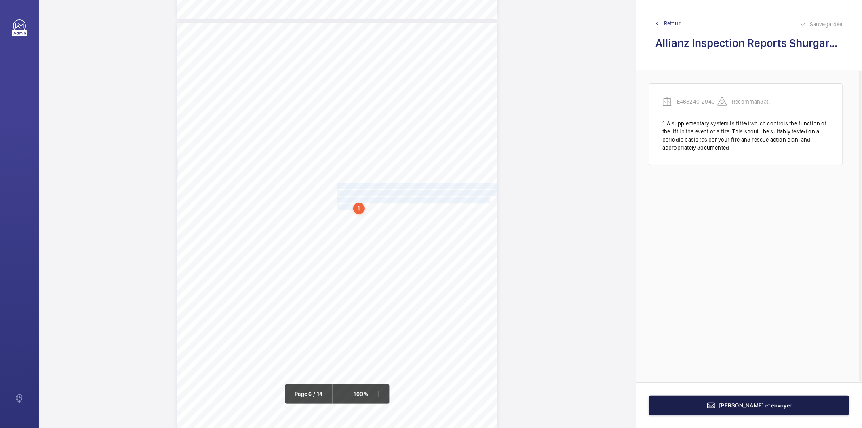
click at [742, 408] on span "Terminer et envoyer" at bounding box center [756, 405] width 73 height 6
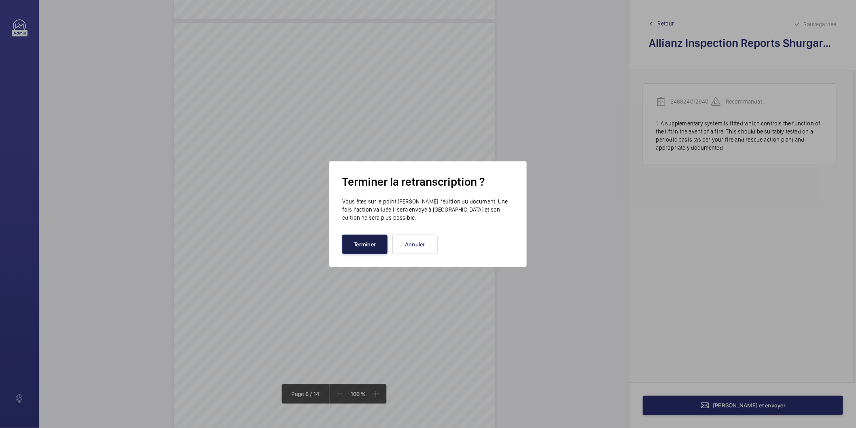
click at [377, 241] on button "Terminer" at bounding box center [364, 244] width 45 height 19
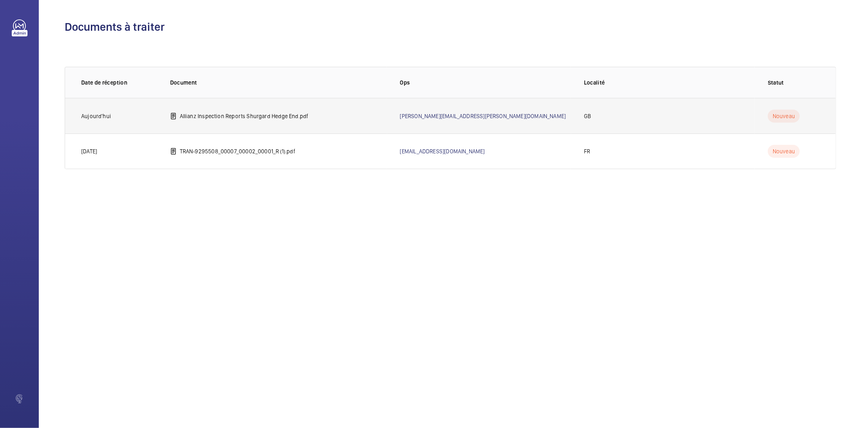
click at [310, 117] on td "Allianz Inspection Reports Shurgard Hedge End.pdf" at bounding box center [272, 116] width 230 height 36
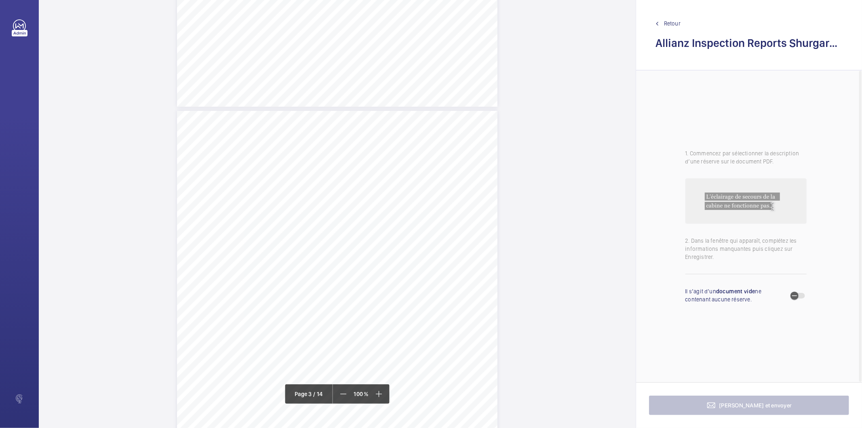
scroll to position [898, 0]
click at [397, 255] on span "lift in the event of a fire. This should be suitably tested on a periodic" at bounding box center [416, 253] width 159 height 5
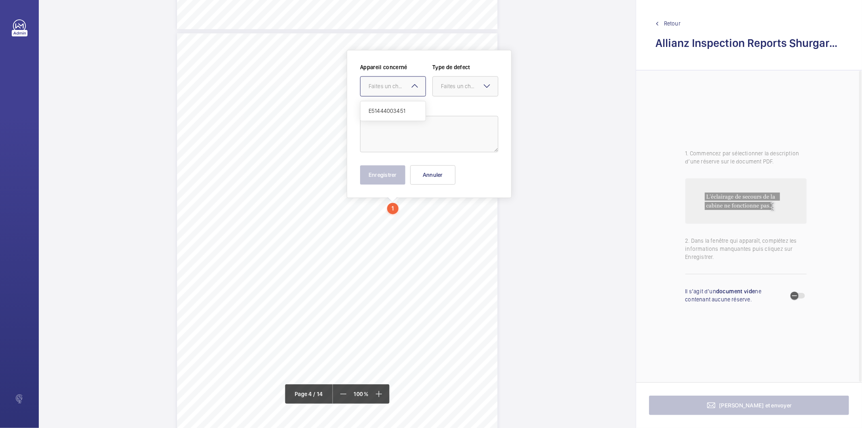
click at [413, 87] on mat-icon at bounding box center [415, 86] width 10 height 10
click at [427, 179] on button "Annuler" at bounding box center [432, 174] width 45 height 19
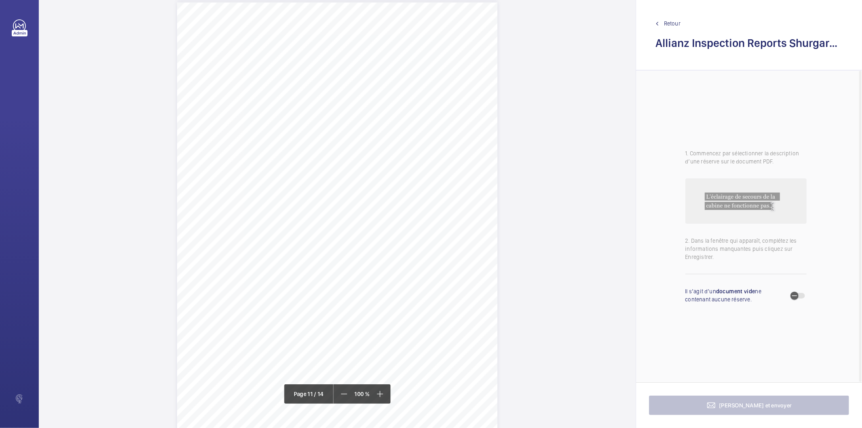
click at [410, 163] on div "Lift Report Lifting Operations & Lifting Equipment Regulation 1998 Provision & …" at bounding box center [337, 229] width 321 height 454
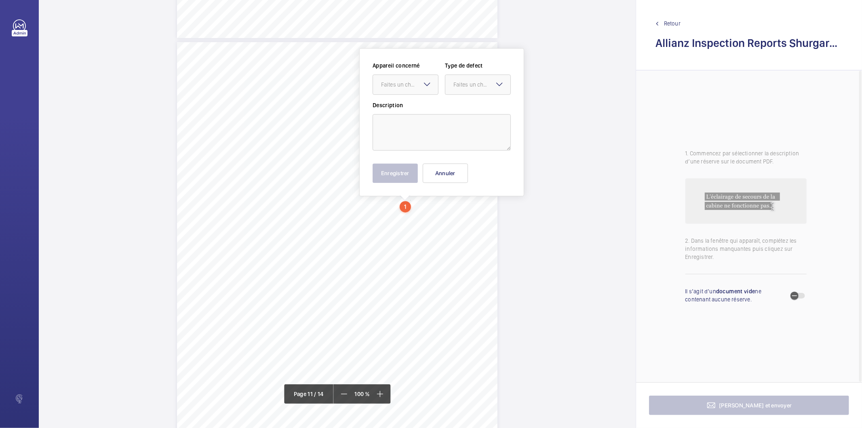
scroll to position [4547, 0]
click at [420, 86] on div "Faites un choix" at bounding box center [409, 86] width 57 height 8
click at [424, 276] on div "Lift Report Lifting Operations & Lifting Equipment Regulation 1998 Provision & …" at bounding box center [337, 270] width 321 height 454
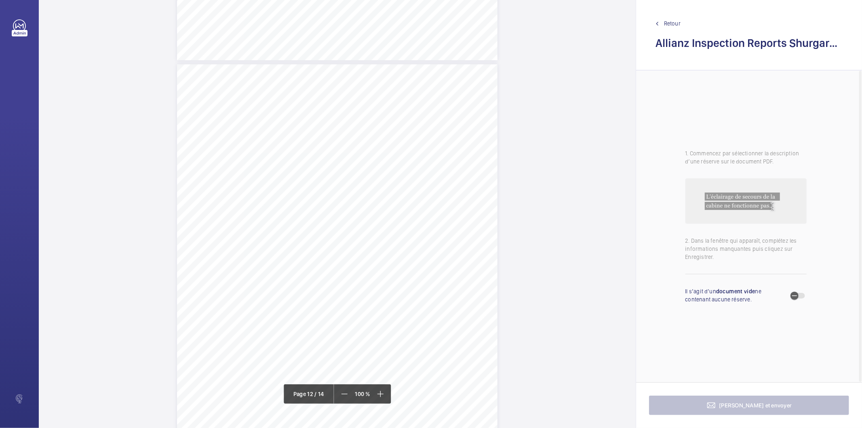
scroll to position [4996, 0]
drag, startPoint x: 336, startPoint y: 181, endPoint x: 464, endPoint y: 181, distance: 127.8
click at [464, 181] on span "Cable union detached from car top stop button junction box." at bounding box center [409, 182] width 144 height 5
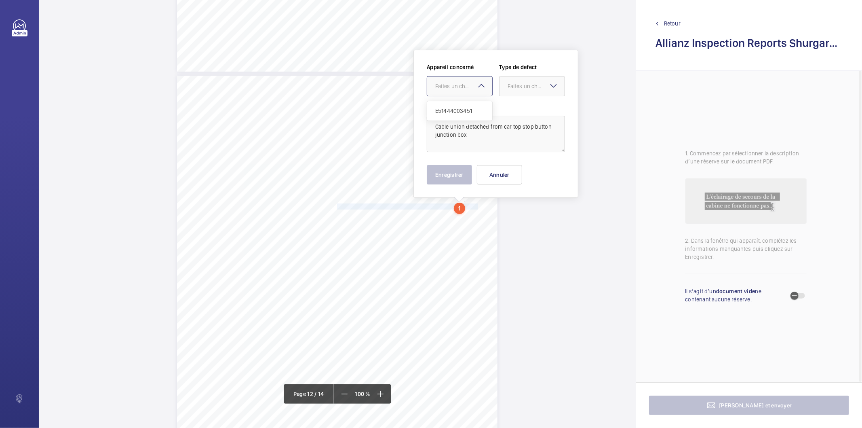
click at [454, 76] on div at bounding box center [459, 85] width 65 height 19
click at [454, 110] on span "E51444003451" at bounding box center [459, 111] width 49 height 8
click at [532, 86] on div "Faites un choix" at bounding box center [536, 86] width 57 height 8
click at [530, 106] on div "Standard" at bounding box center [532, 111] width 65 height 20
click at [448, 177] on button "Enregistrer" at bounding box center [449, 174] width 45 height 19
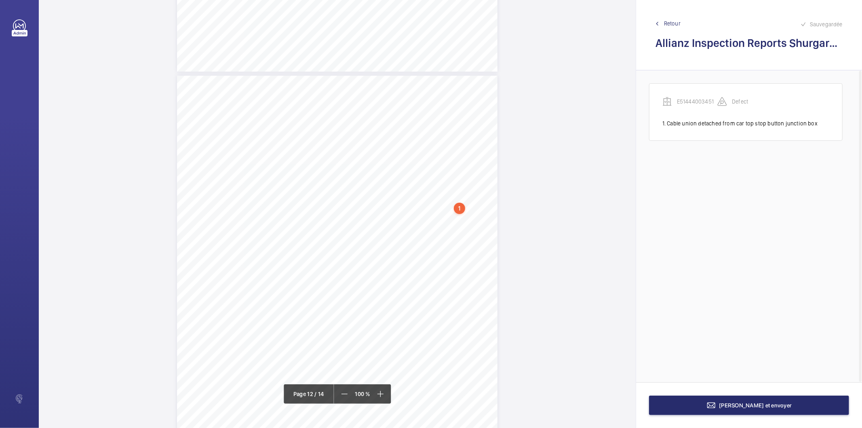
drag, startPoint x: 458, startPoint y: 208, endPoint x: 454, endPoint y: 205, distance: 5.4
click at [458, 209] on div "1" at bounding box center [459, 208] width 11 height 11
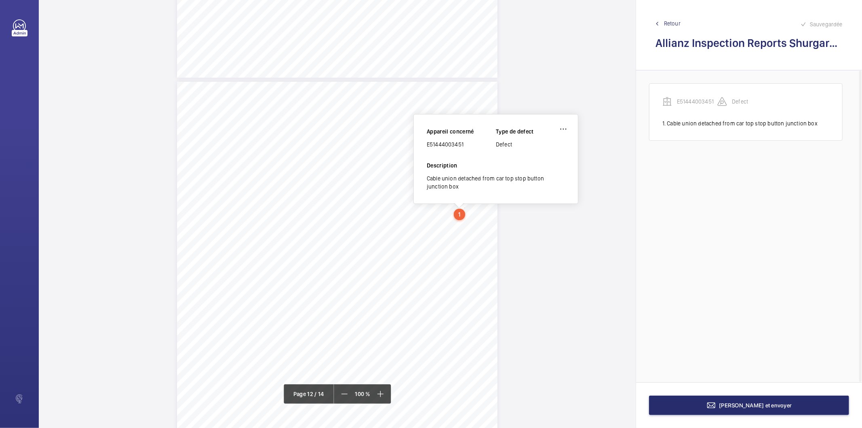
click at [439, 143] on div "E51444003451" at bounding box center [461, 144] width 69 height 8
copy div "E51444003451"
click at [712, 406] on button "Terminer et envoyer" at bounding box center [749, 404] width 200 height 19
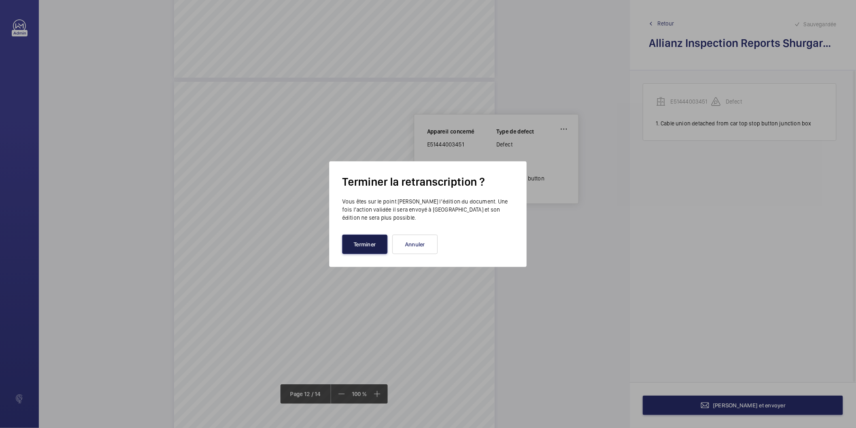
click at [352, 241] on button "Terminer" at bounding box center [364, 244] width 45 height 19
